Goal: Task Accomplishment & Management: Use online tool/utility

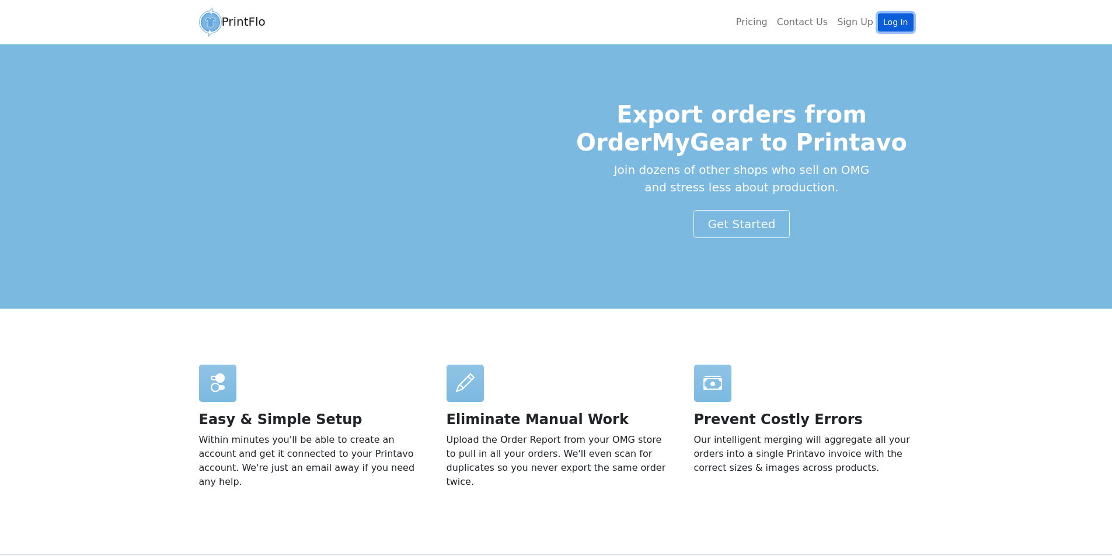
click at [899, 21] on link "Log In" at bounding box center [895, 22] width 35 height 18
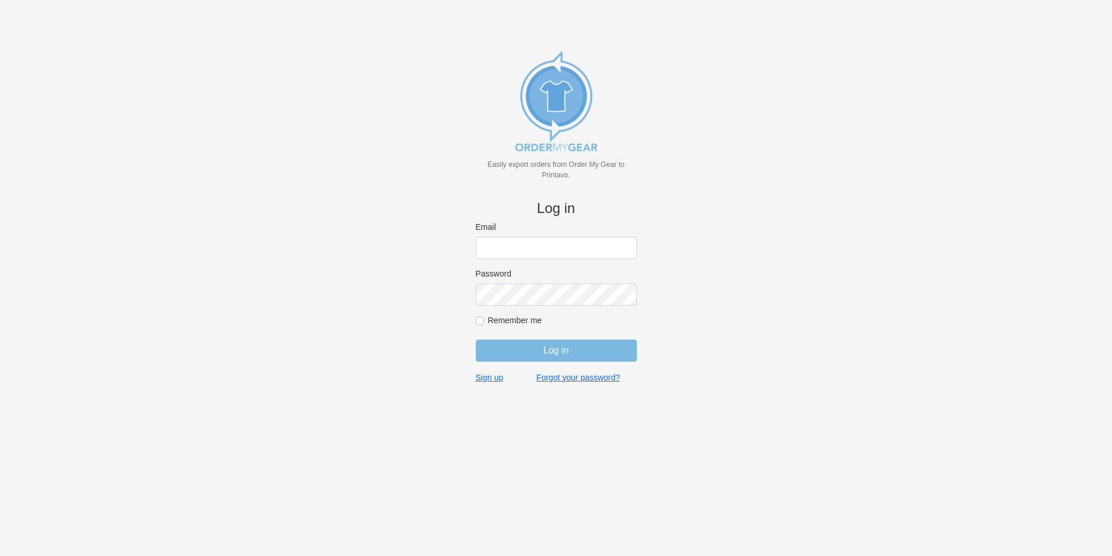
type input "jordan@jimsclothing.com"
click at [563, 348] on input "Log in" at bounding box center [556, 351] width 161 height 22
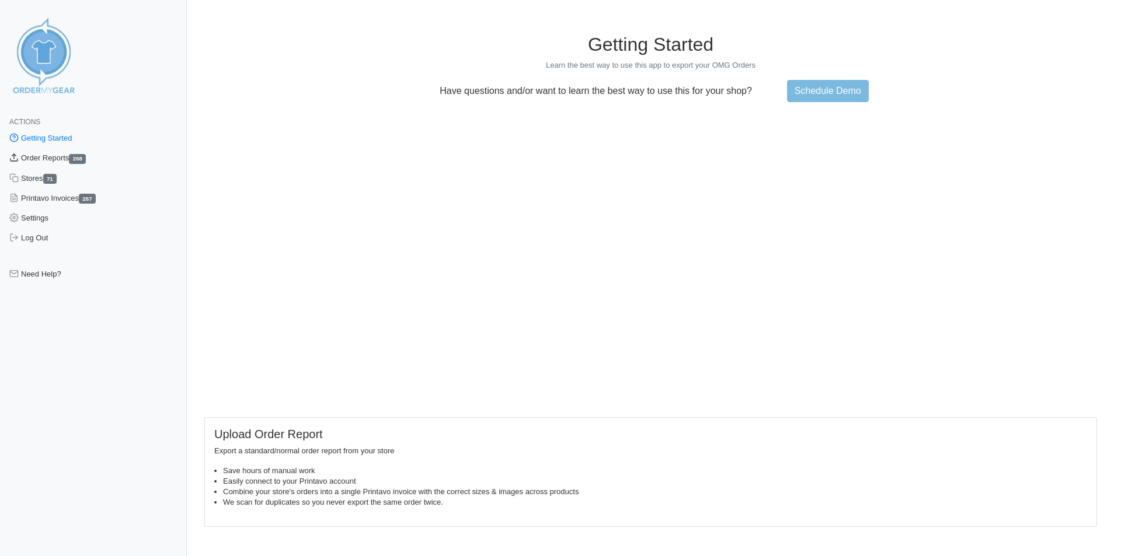
click at [63, 156] on link "Order Reports 268" at bounding box center [93, 158] width 187 height 20
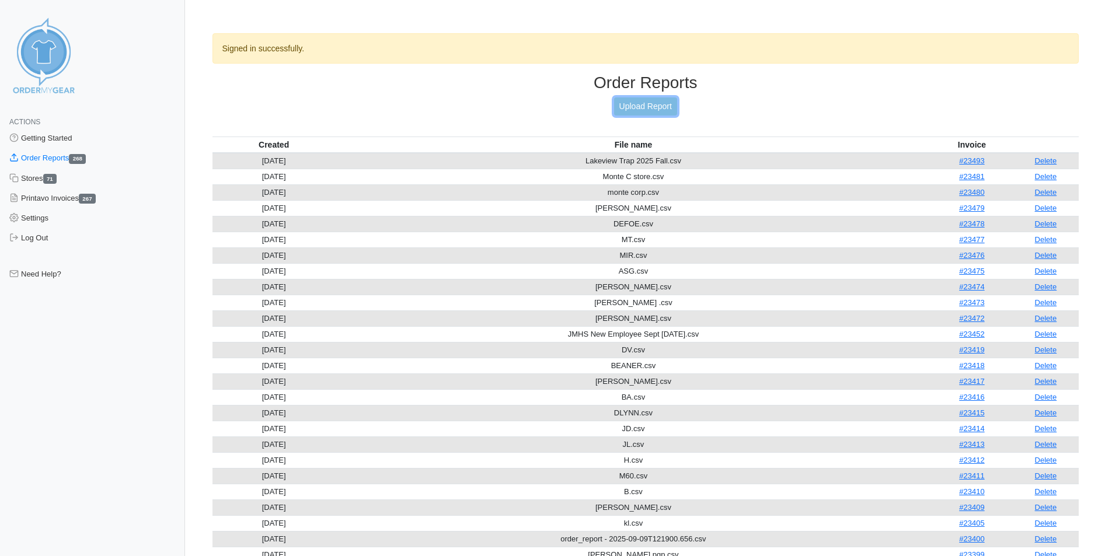
click at [633, 102] on link "Upload Report" at bounding box center [645, 106] width 63 height 18
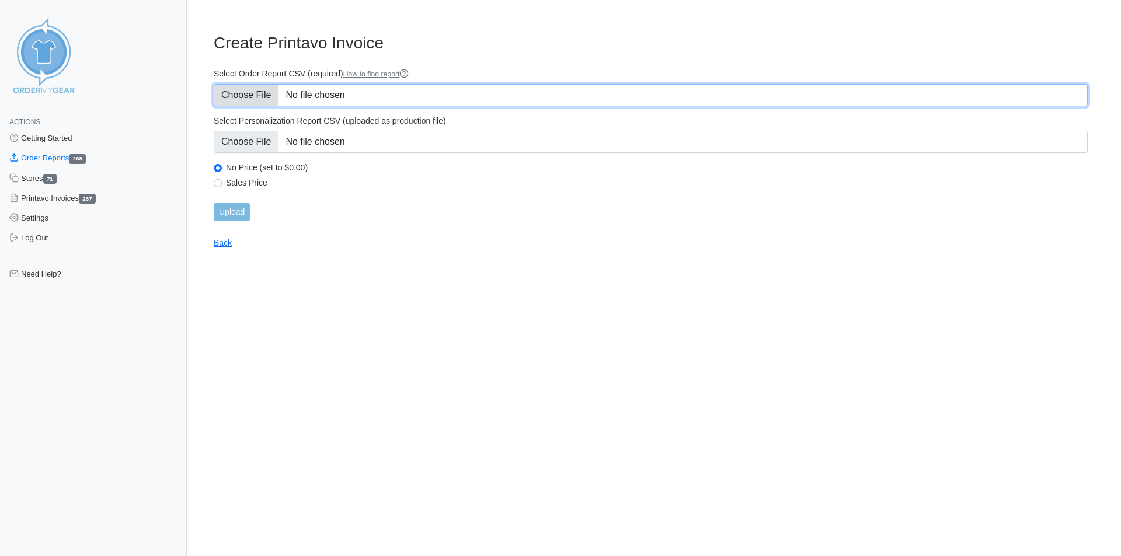
click at [337, 90] on input "Select Order Report CSV (required) How to find report" at bounding box center [651, 95] width 874 height 22
type input "C:\fakepath\Jean .csv"
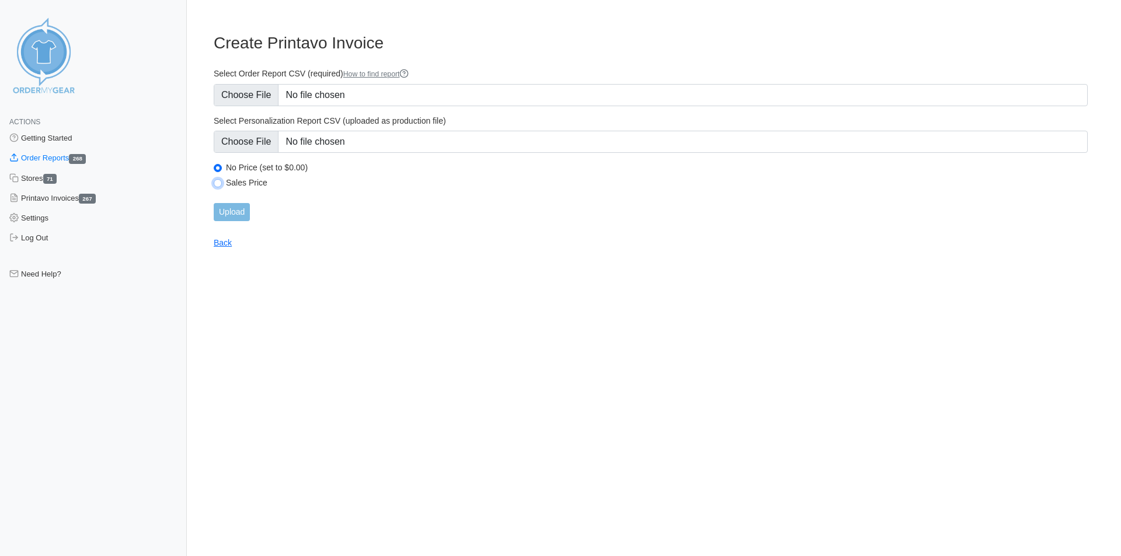
click at [220, 184] on input "Sales Price" at bounding box center [218, 183] width 8 height 8
radio input "true"
click at [235, 210] on input "Upload" at bounding box center [232, 212] width 36 height 18
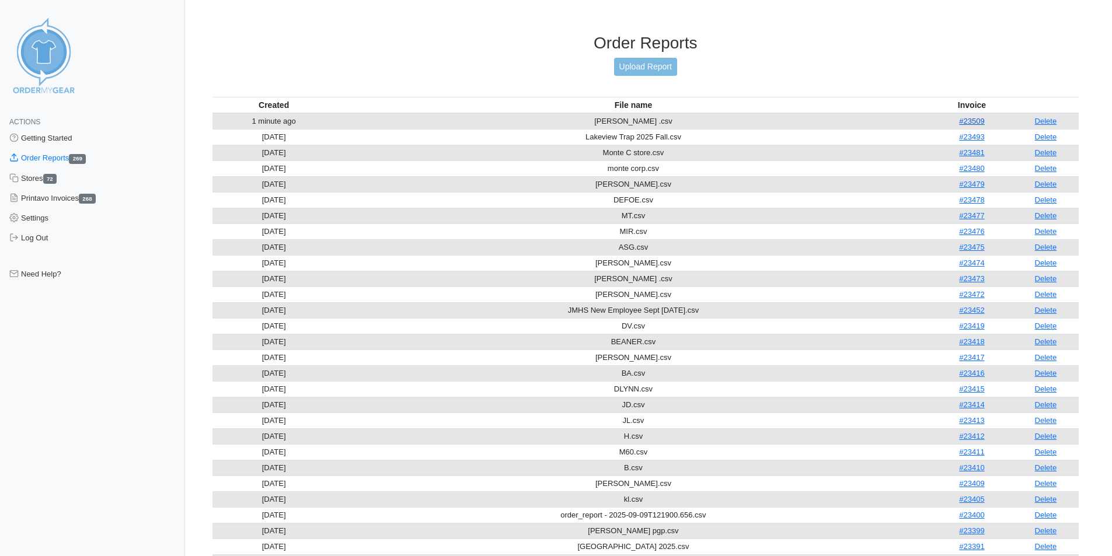
click at [982, 121] on link "#23509" at bounding box center [971, 121] width 25 height 9
click at [654, 64] on link "Upload Report" at bounding box center [645, 67] width 63 height 18
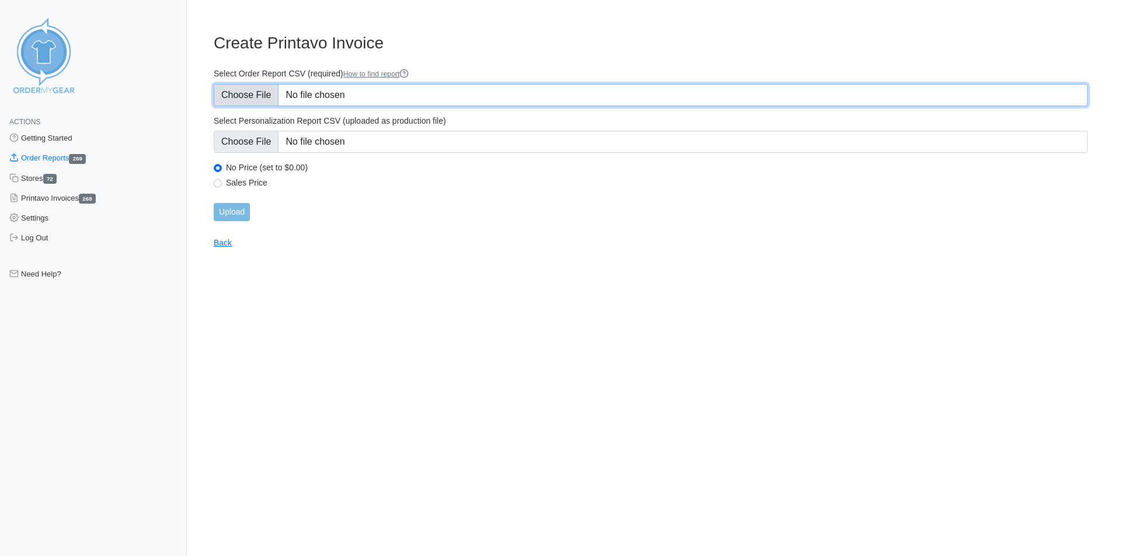
click at [363, 90] on input "Select Order Report CSV (required) How to find report" at bounding box center [651, 95] width 874 height 22
type input "C:\fakepath\CJean .csv"
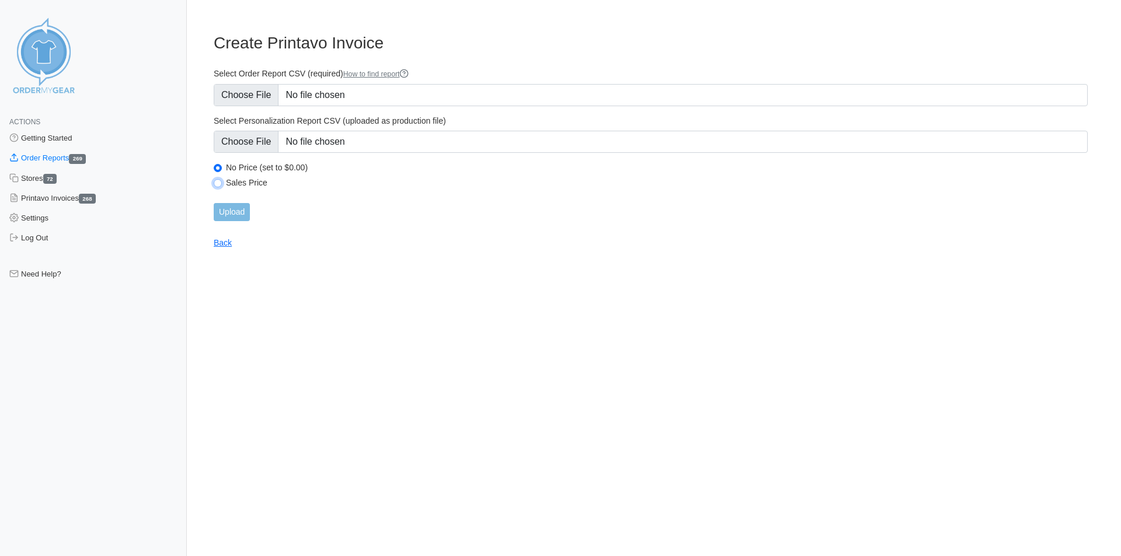
click at [218, 183] on input "Sales Price" at bounding box center [218, 183] width 8 height 8
radio input "true"
click at [235, 210] on input "Upload" at bounding box center [232, 212] width 36 height 18
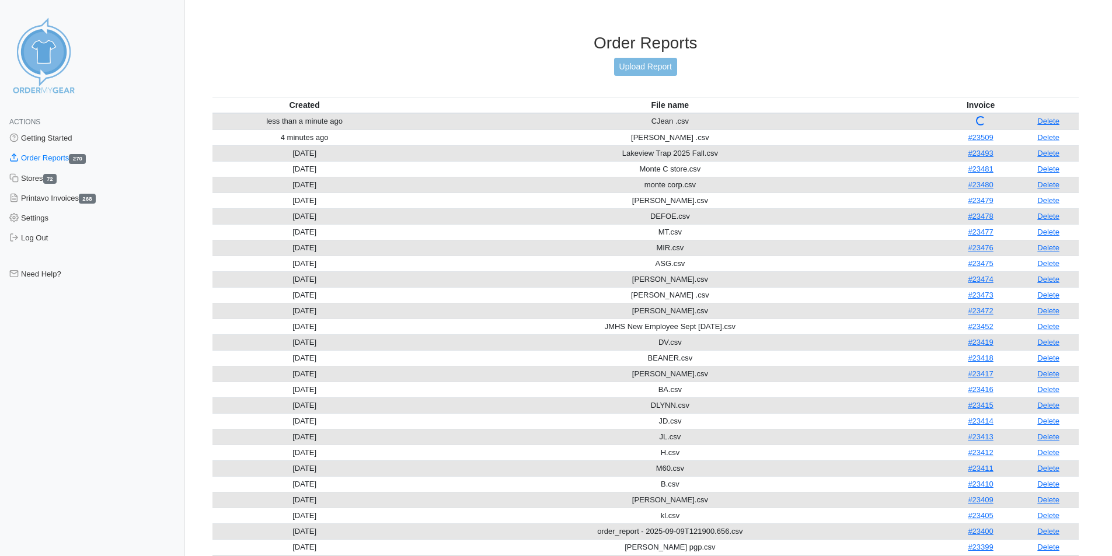
click at [1051, 135] on link "Delete" at bounding box center [1048, 137] width 22 height 9
